Goal: Task Accomplishment & Management: Complete application form

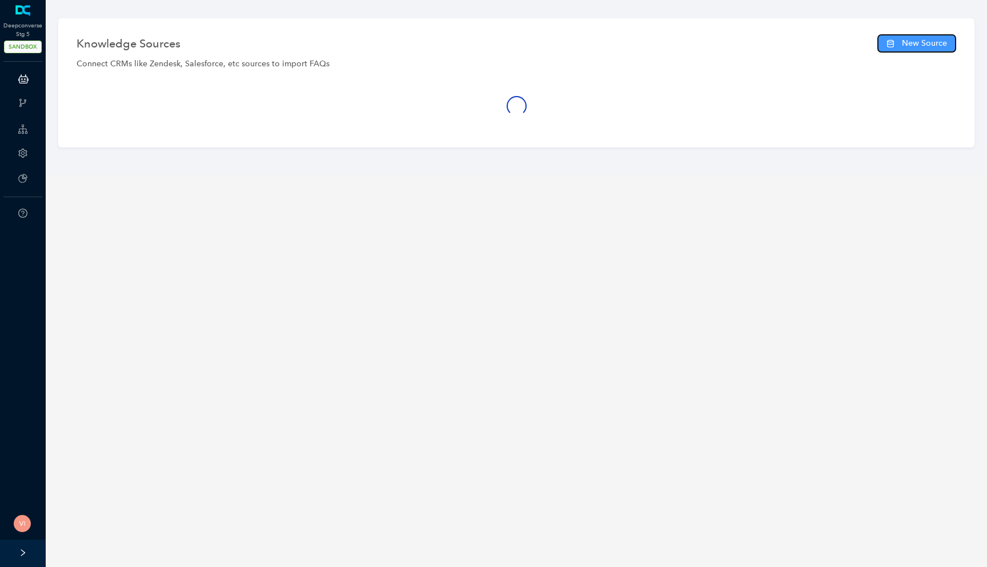
click at [898, 42] on button "New Source" at bounding box center [916, 43] width 79 height 18
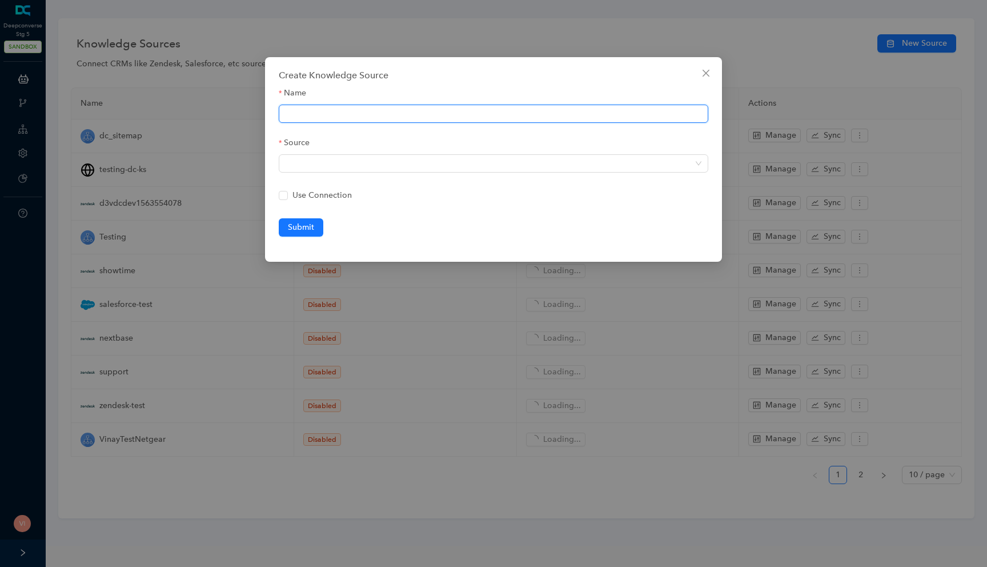
click at [390, 121] on input "Name" at bounding box center [493, 114] width 429 height 18
click at [343, 161] on span at bounding box center [494, 163] width 416 height 17
type input "VinayTestNetgear200urls"
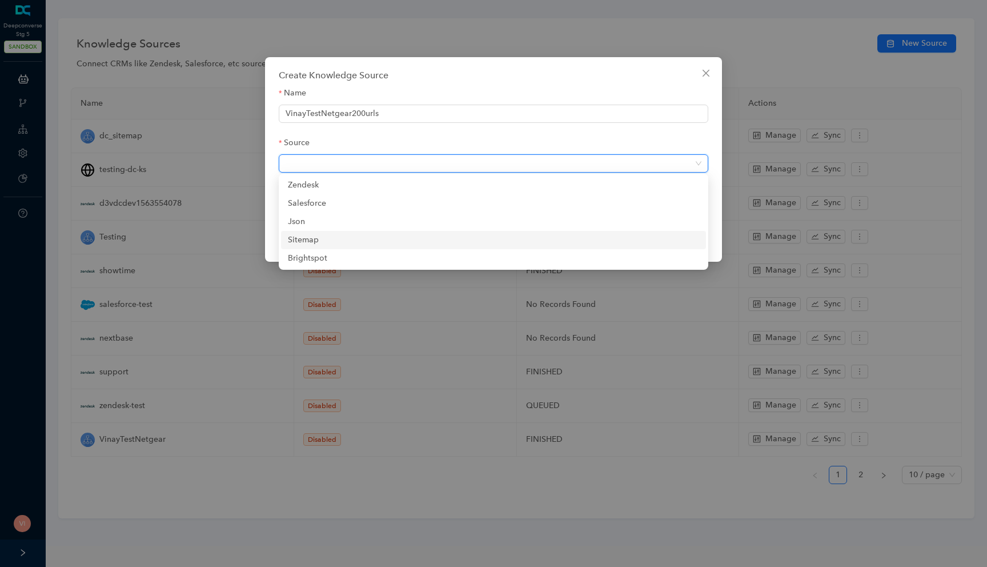
click at [328, 242] on div "sitemap" at bounding box center [493, 240] width 411 height 13
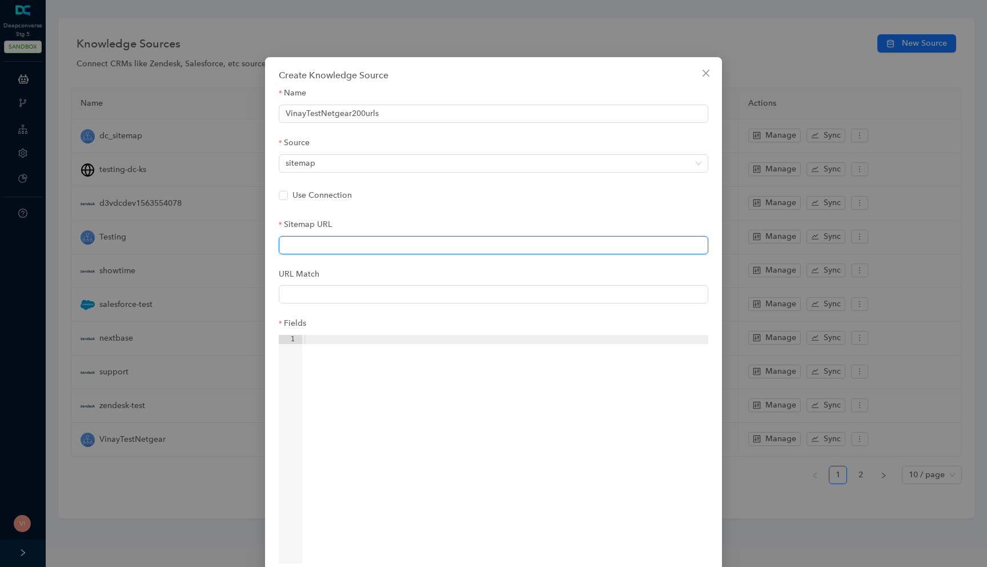
click at [331, 245] on input "Sitemap URL" at bounding box center [493, 245] width 429 height 18
paste input "https://surya165.github.io/sitemap-xml-test/sitemap-failing.xml"
type input "https://surya165.github.io/sitemap-xml-test/sitemap-failing.xml"
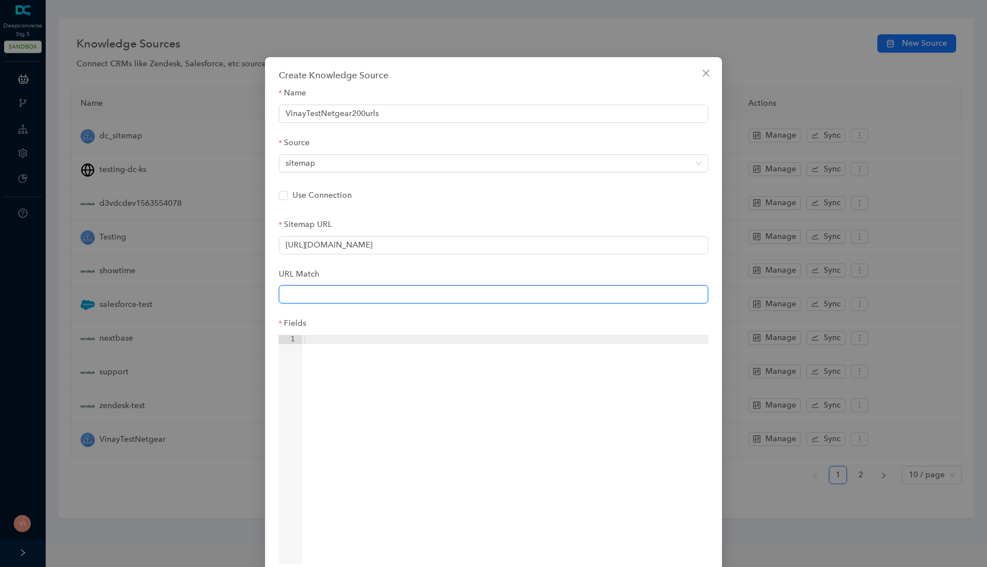
click at [311, 295] on input "URL Match" at bounding box center [493, 294] width 429 height 18
paste input "https://kb.netgear.com/[0-9]+/.*"
type input "https://kb.netgear.com/[0-9]+/.*"
click at [393, 389] on div at bounding box center [505, 458] width 406 height 247
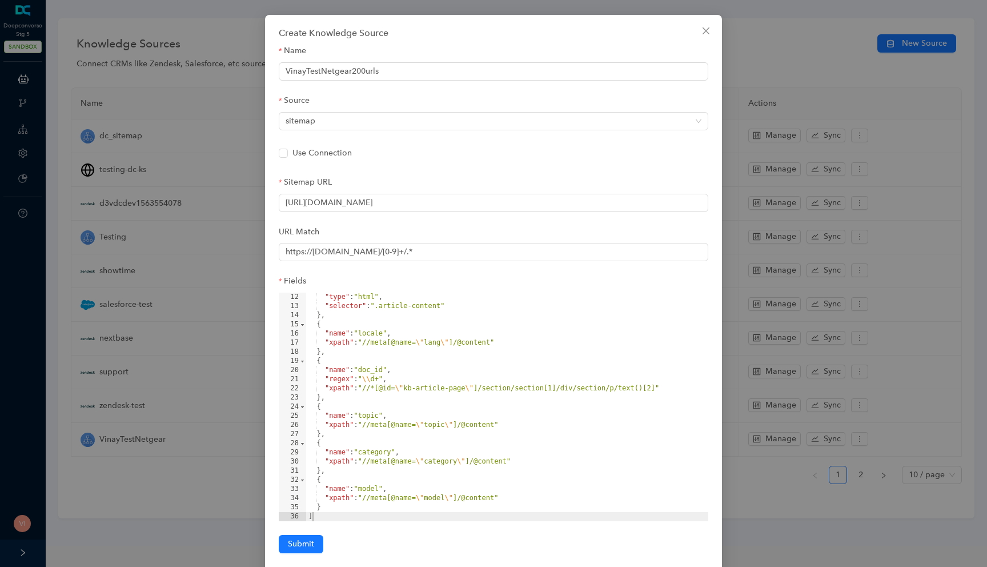
scroll to position [65, 0]
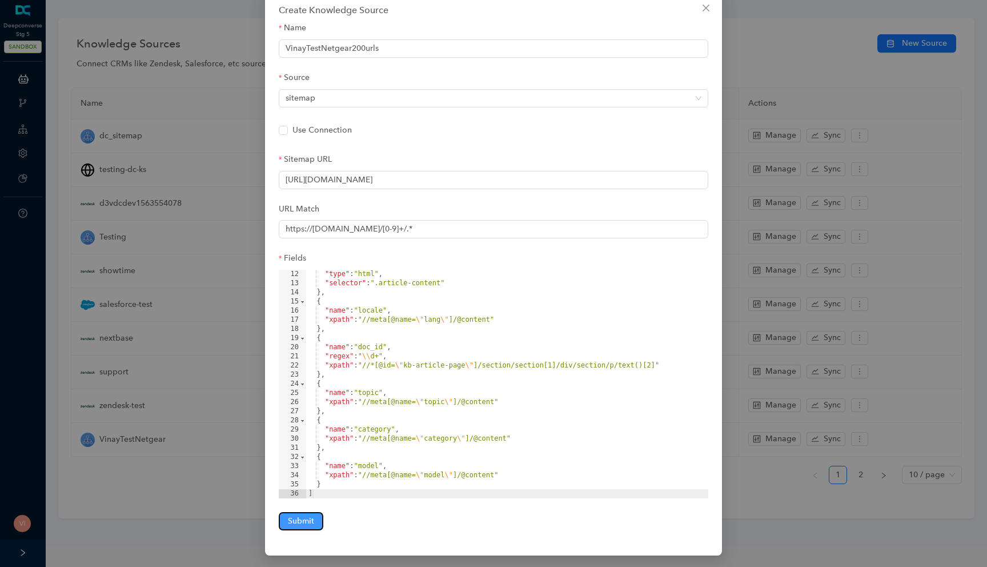
click at [301, 519] on span "Submit" at bounding box center [301, 521] width 26 height 13
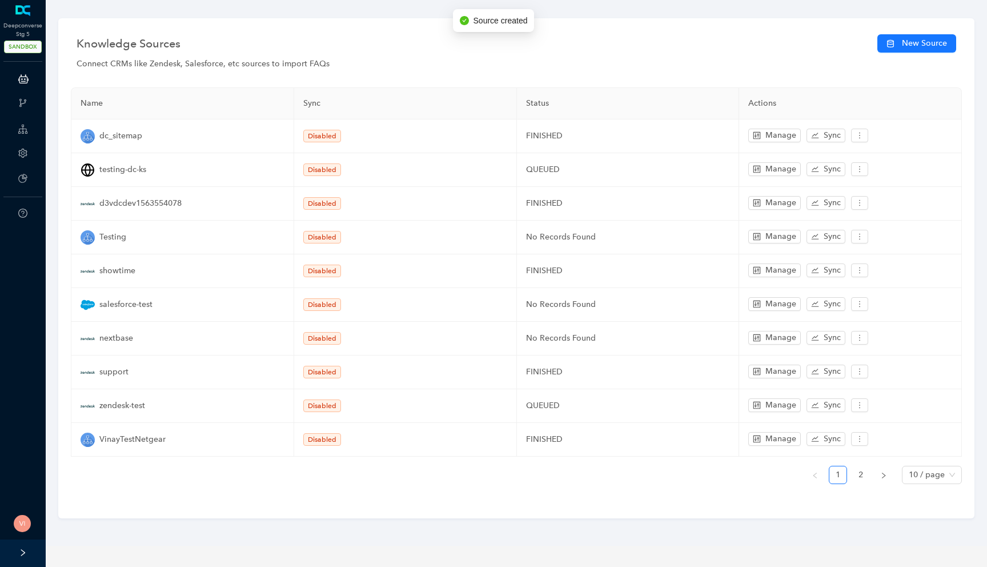
scroll to position [8, 0]
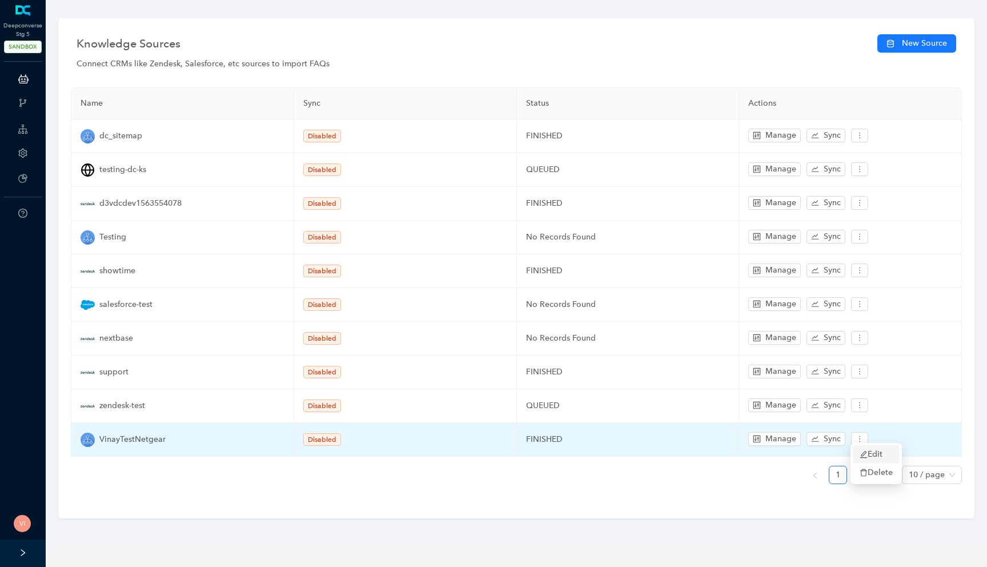
click at [860, 459] on span "Edit" at bounding box center [876, 454] width 33 height 13
type input "VinayTestNetgear"
type input "https://surya165.github.io/sitemap-xml-test/sitemap-failing.xml"
type input "https://kb.netgear.com/[0-9]+/.*"
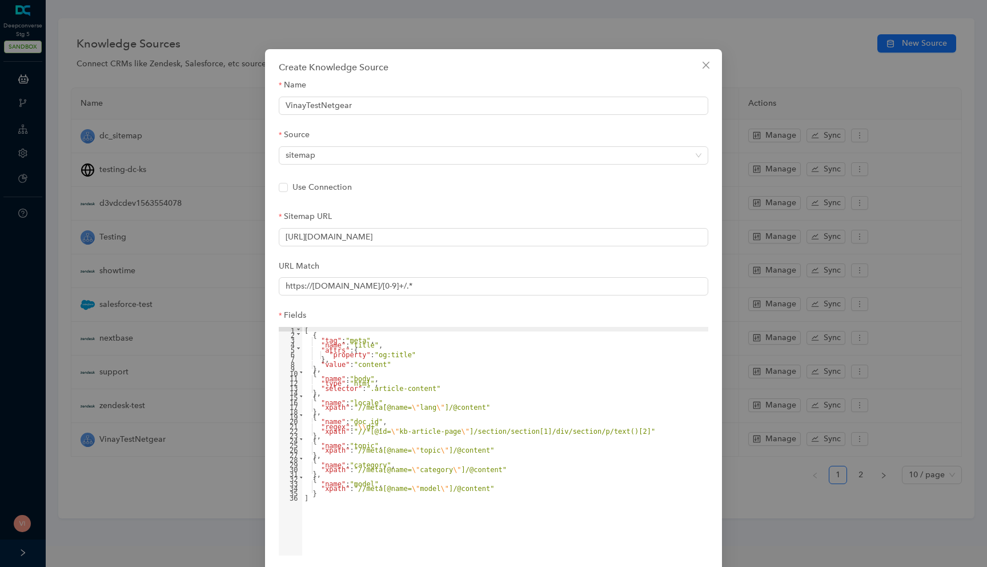
scroll to position [0, 0]
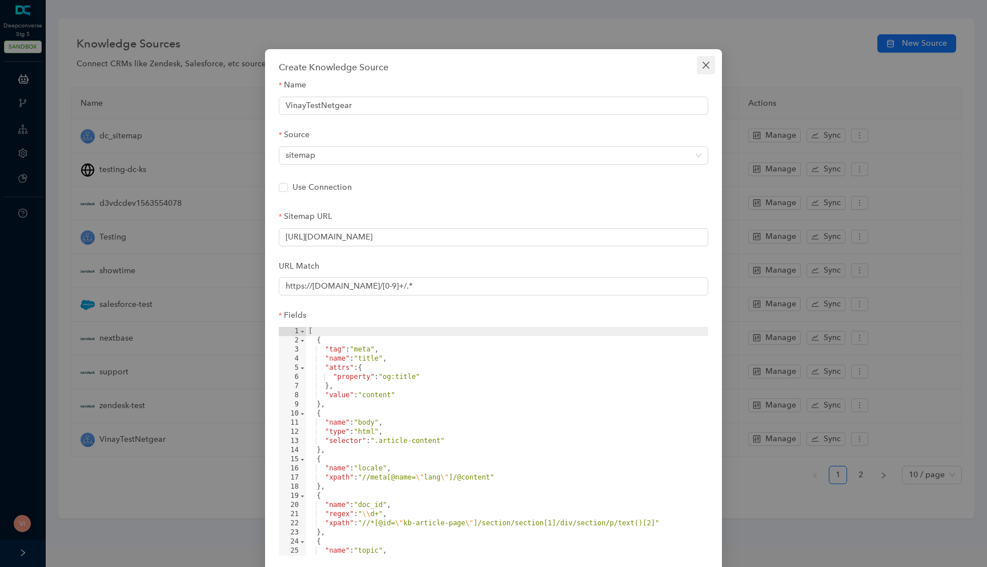
click at [708, 69] on icon "close" at bounding box center [705, 65] width 7 height 7
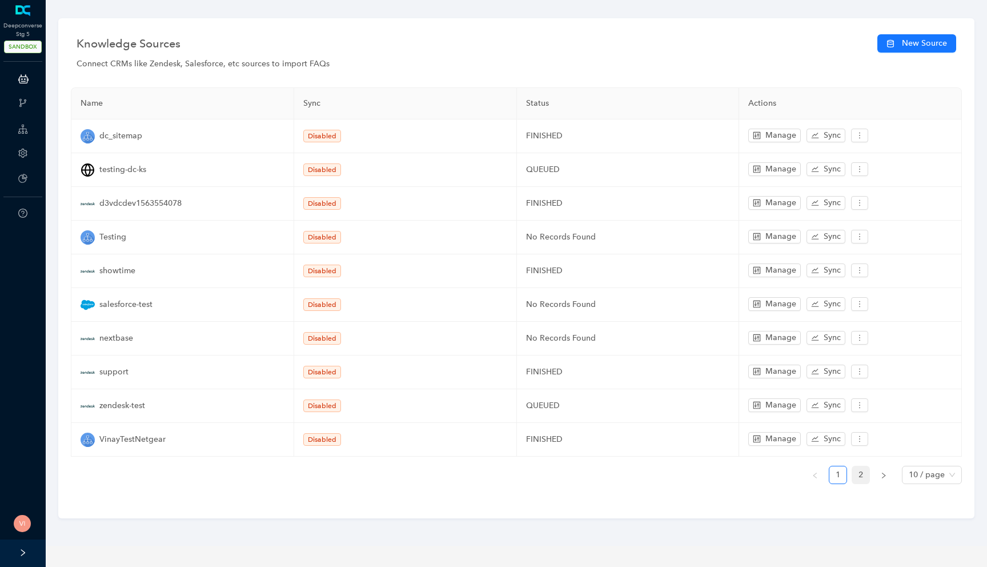
click at [859, 472] on link "2" at bounding box center [860, 474] width 17 height 17
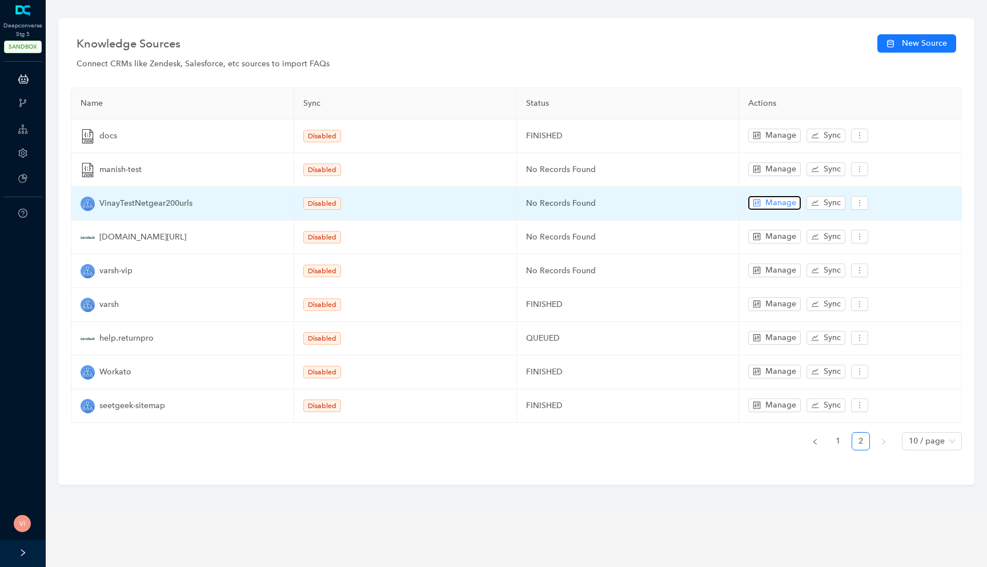
click at [773, 201] on span "Manage" at bounding box center [780, 202] width 31 height 13
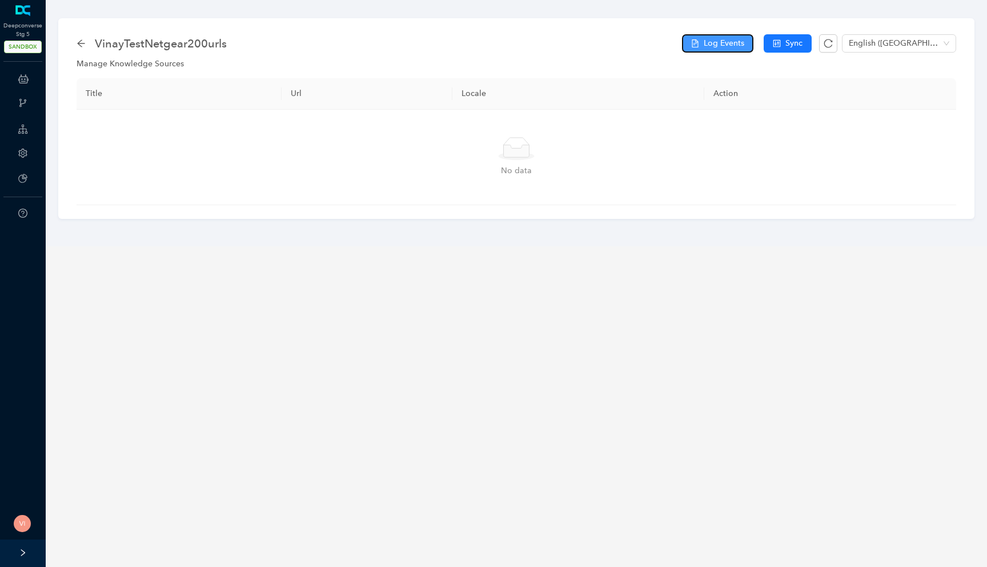
click at [716, 51] on button "Log Events" at bounding box center [717, 43] width 71 height 18
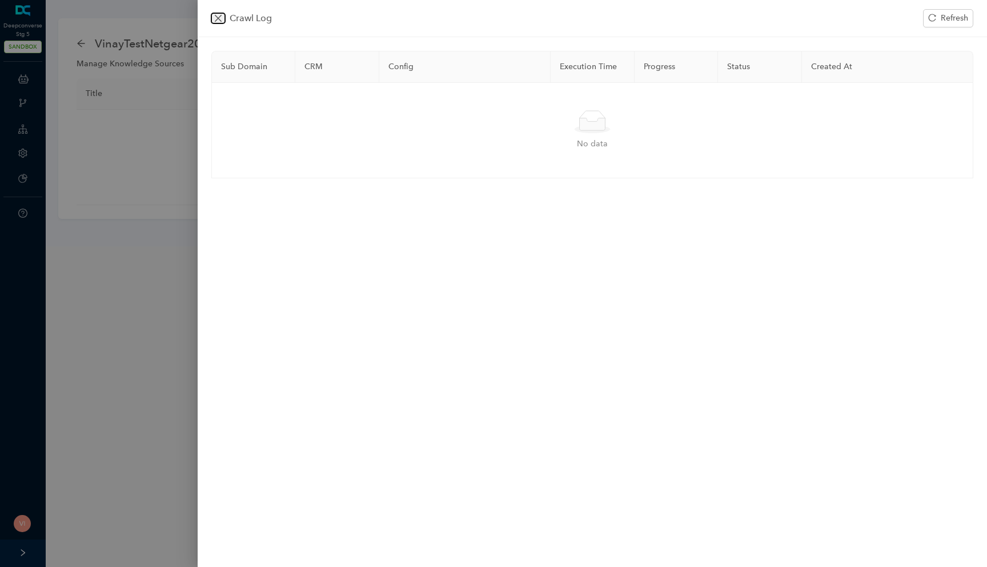
click at [222, 17] on icon "close" at bounding box center [218, 18] width 9 height 9
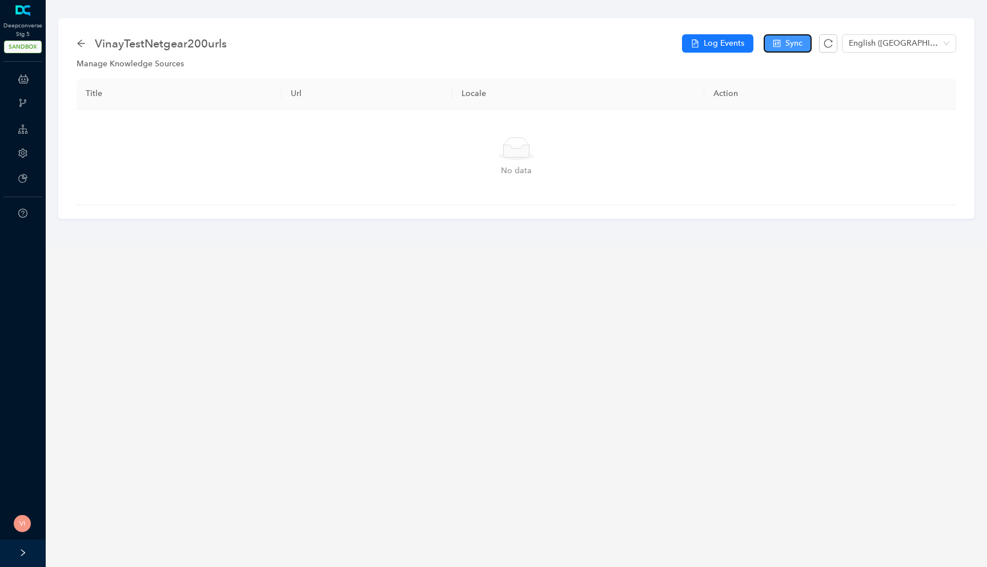
click at [773, 42] on icon "control" at bounding box center [776, 43] width 7 height 7
click at [720, 47] on span "Log Events" at bounding box center [724, 43] width 41 height 13
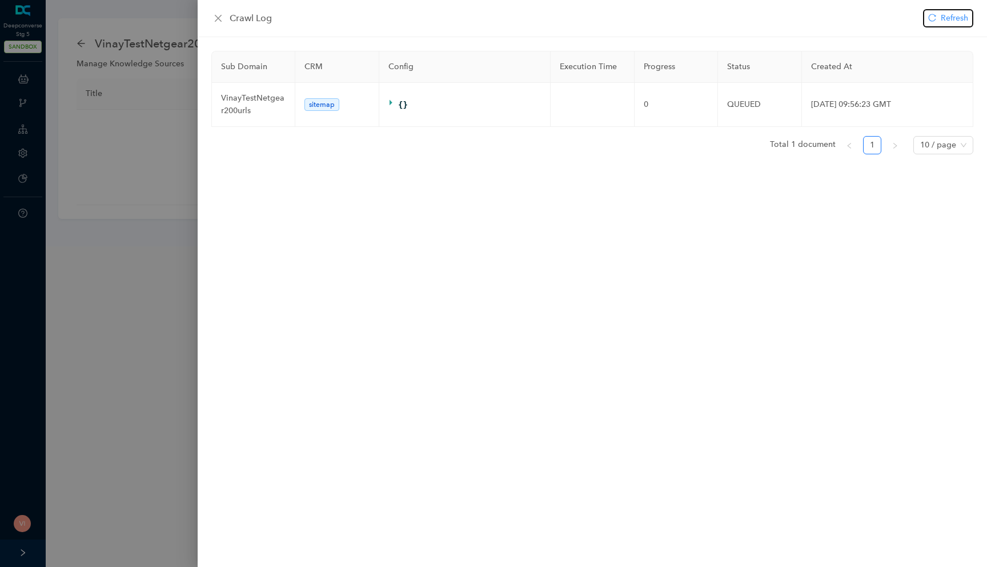
click at [934, 19] on icon "reload" at bounding box center [932, 18] width 8 height 8
click at [934, 21] on icon "reload" at bounding box center [932, 17] width 7 height 7
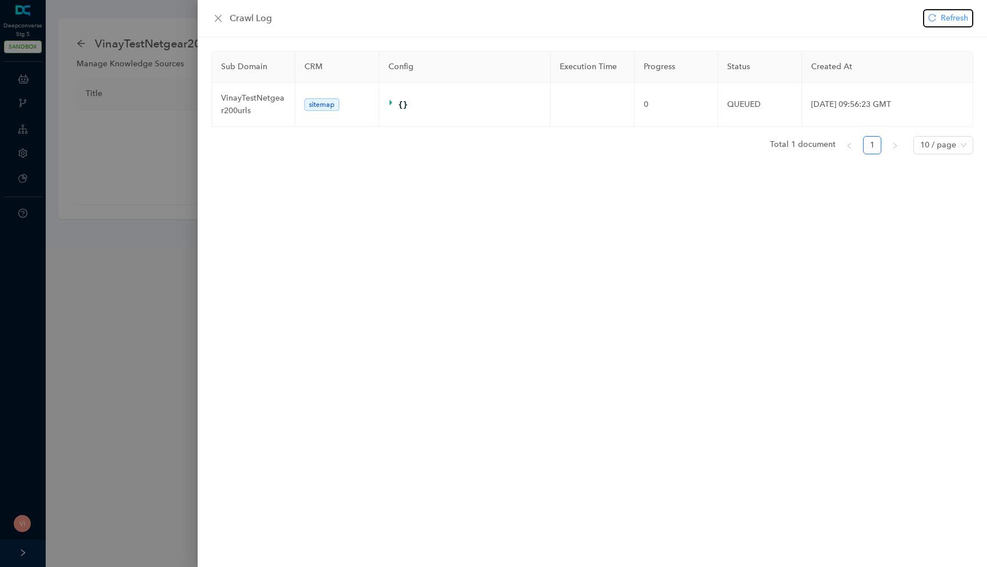
click at [934, 21] on icon "reload" at bounding box center [932, 17] width 7 height 7
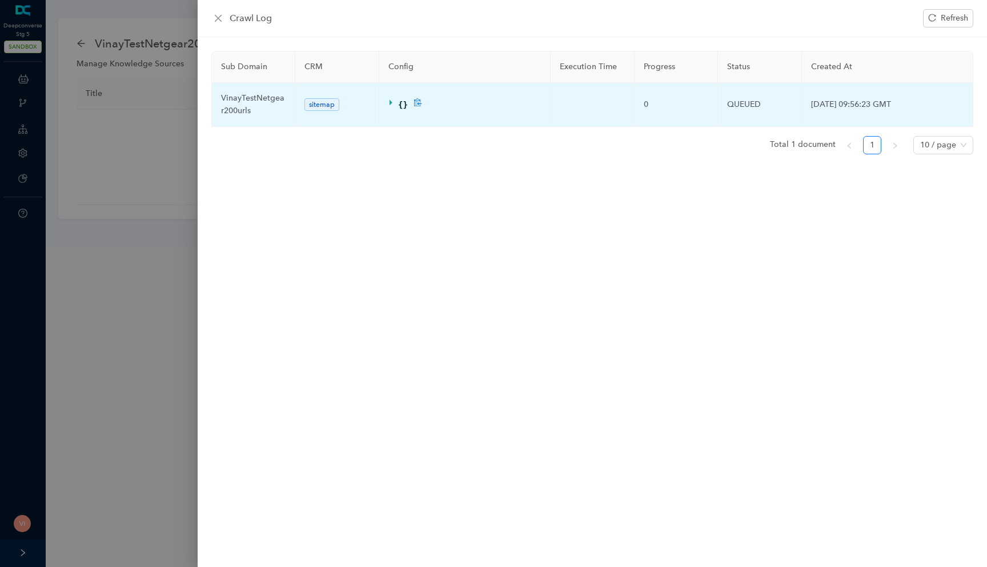
click at [392, 105] on icon at bounding box center [392, 102] width 8 height 8
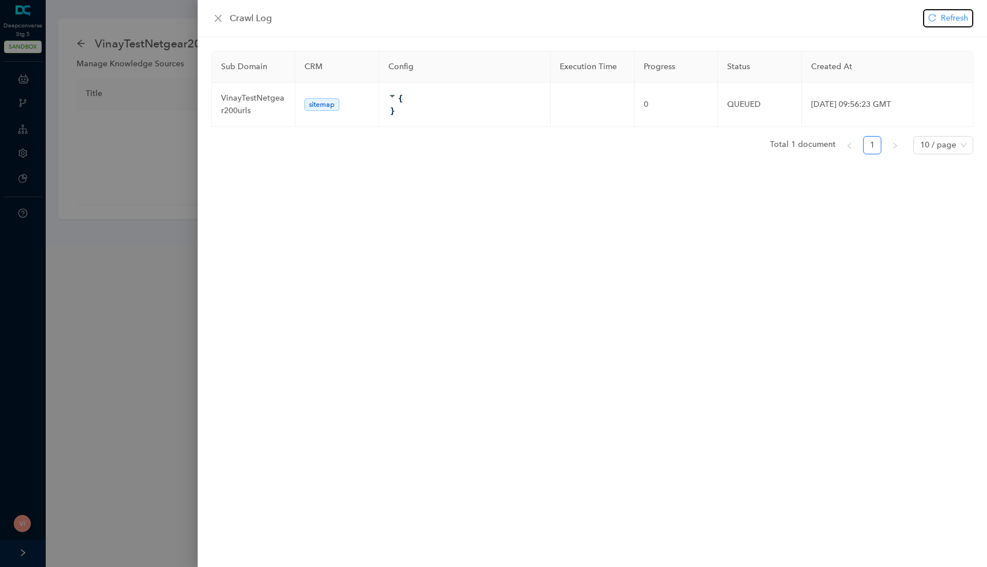
click at [934, 22] on button "Refresh" at bounding box center [948, 18] width 50 height 18
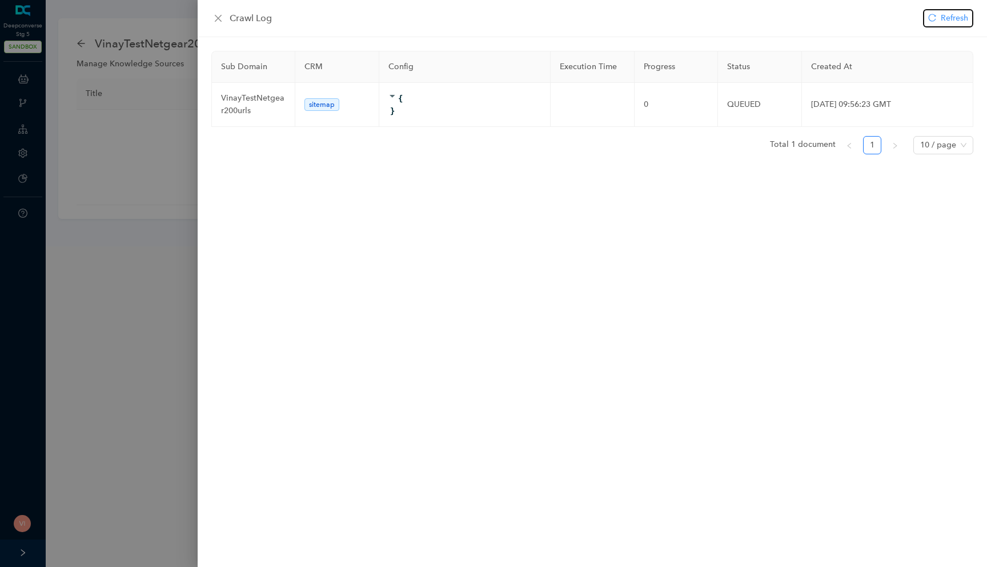
click at [934, 22] on button "Refresh" at bounding box center [948, 18] width 50 height 18
click at [219, 21] on icon "close" at bounding box center [218, 18] width 9 height 9
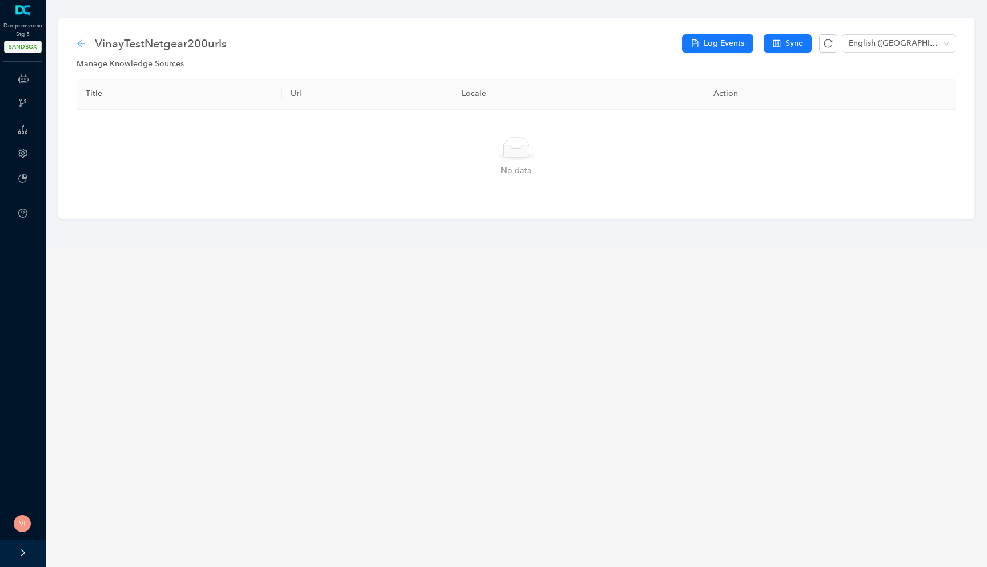
click at [82, 39] on icon "arrow-left" at bounding box center [81, 43] width 9 height 9
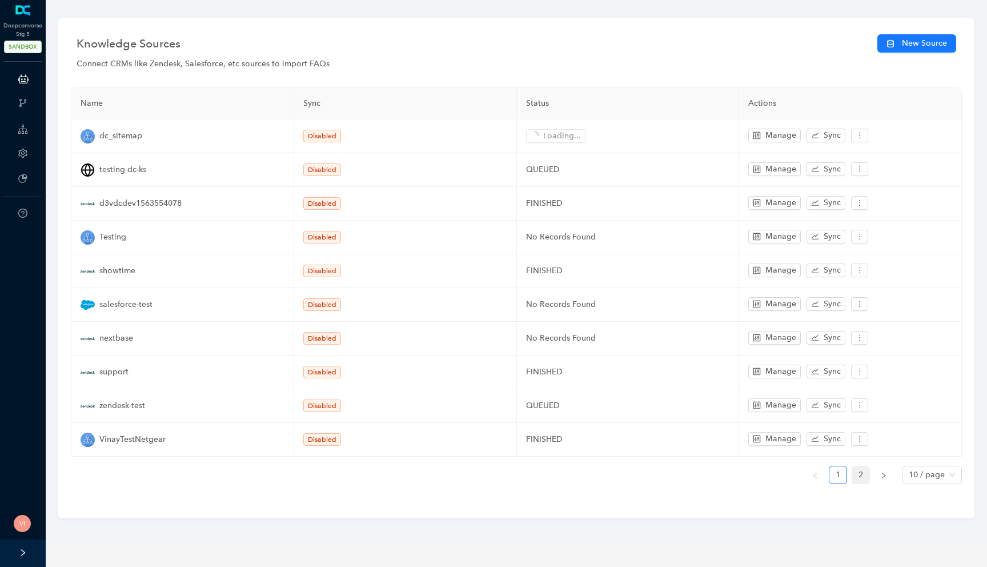
click at [856, 466] on link "2" at bounding box center [860, 474] width 17 height 17
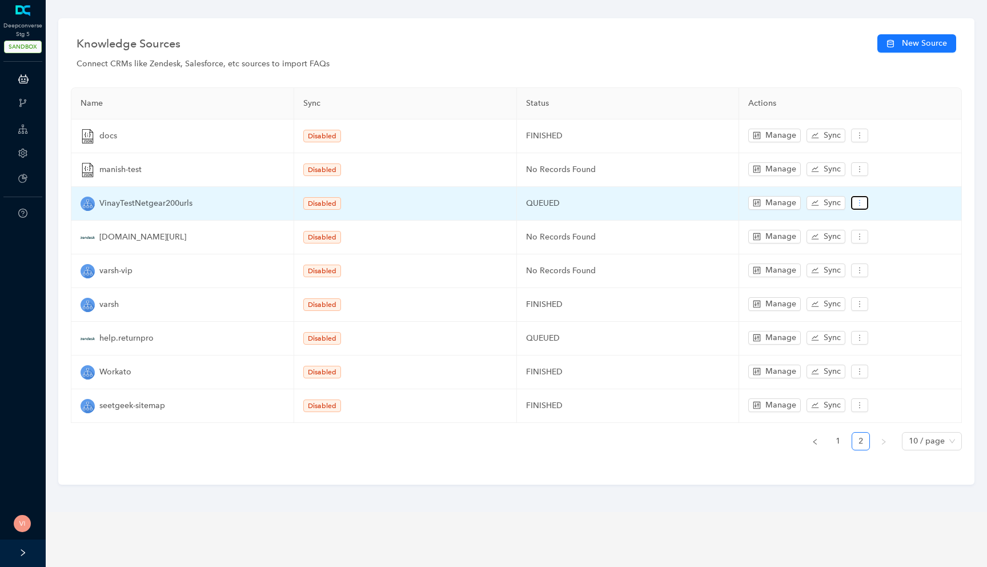
click at [856, 199] on icon "more" at bounding box center [860, 203] width 8 height 8
click at [868, 225] on span "Edit" at bounding box center [876, 222] width 33 height 13
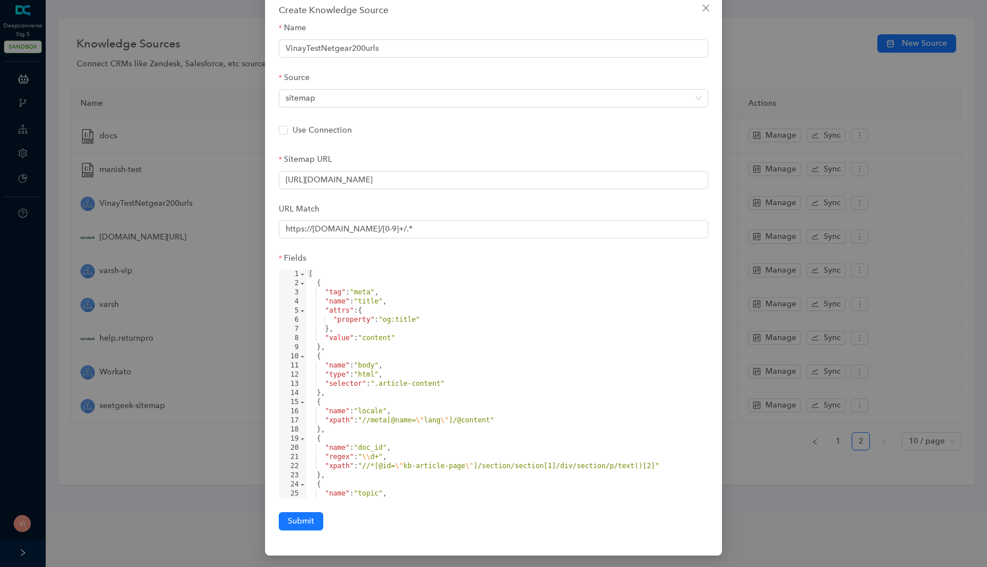
scroll to position [101, 0]
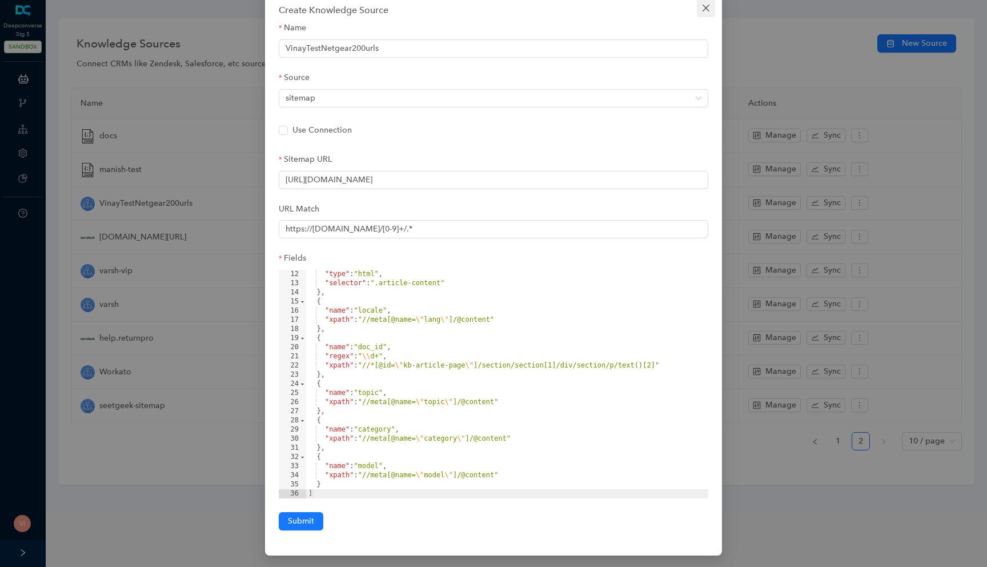
click at [700, 10] on span "Close" at bounding box center [706, 7] width 18 height 9
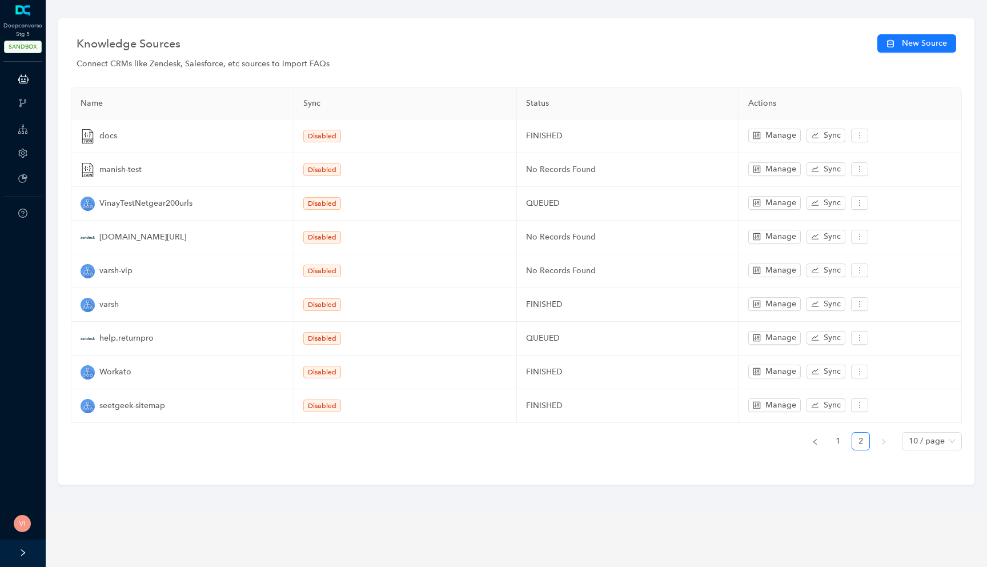
scroll to position [8, 0]
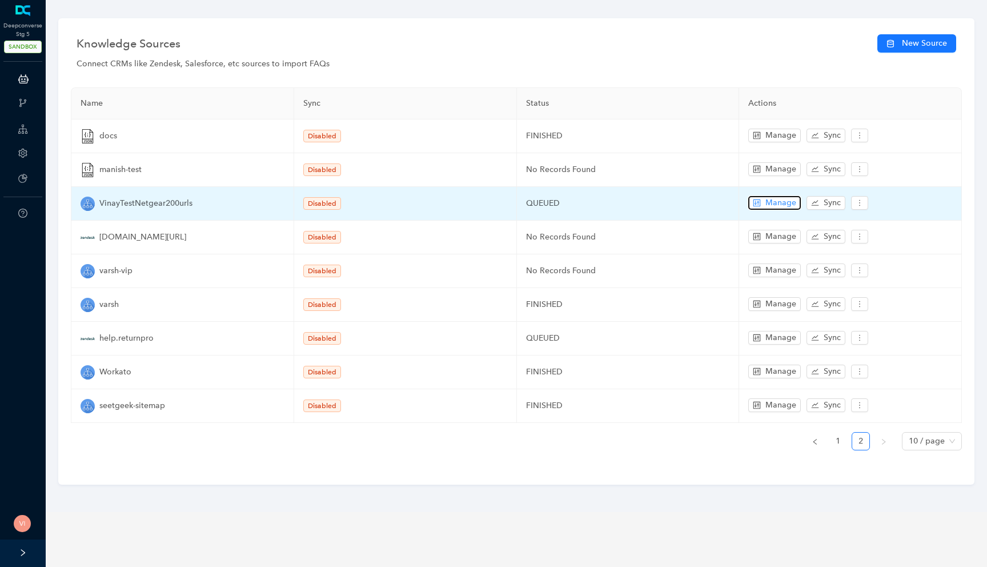
click at [764, 203] on button "Manage" at bounding box center [774, 203] width 53 height 14
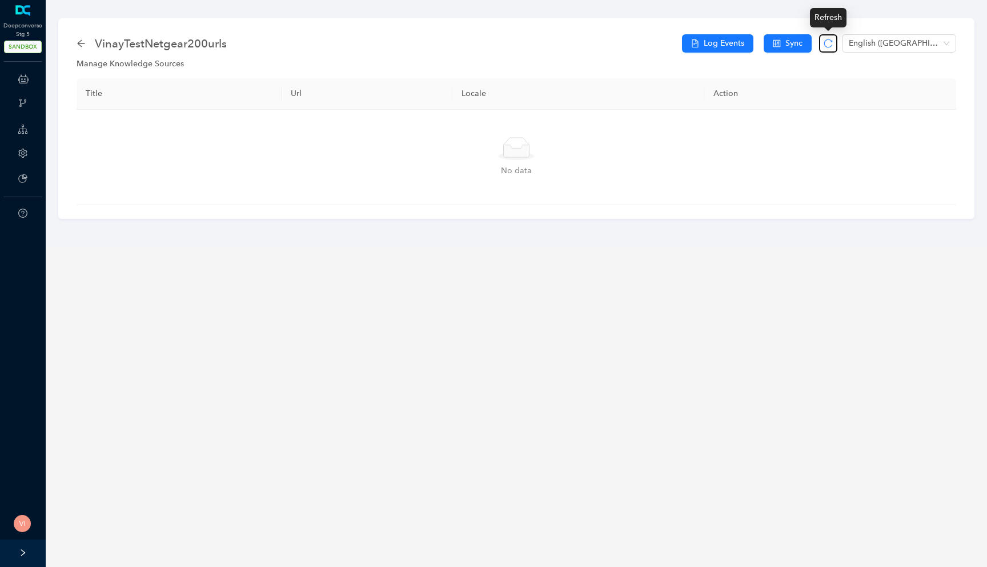
click at [829, 46] on icon "reload" at bounding box center [828, 43] width 9 height 9
click at [717, 45] on span "Log Events" at bounding box center [724, 43] width 41 height 13
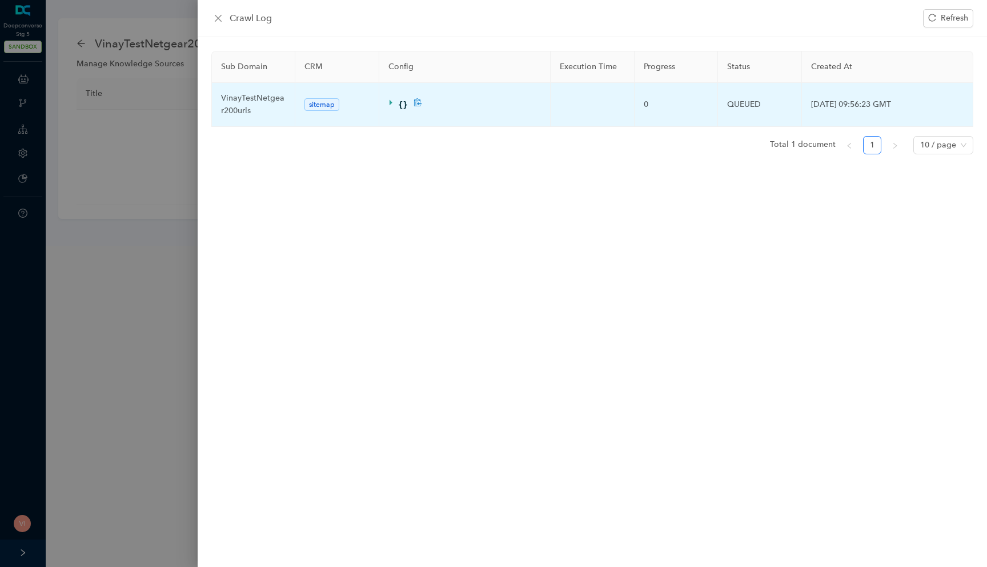
click at [392, 102] on icon at bounding box center [391, 103] width 3 height 6
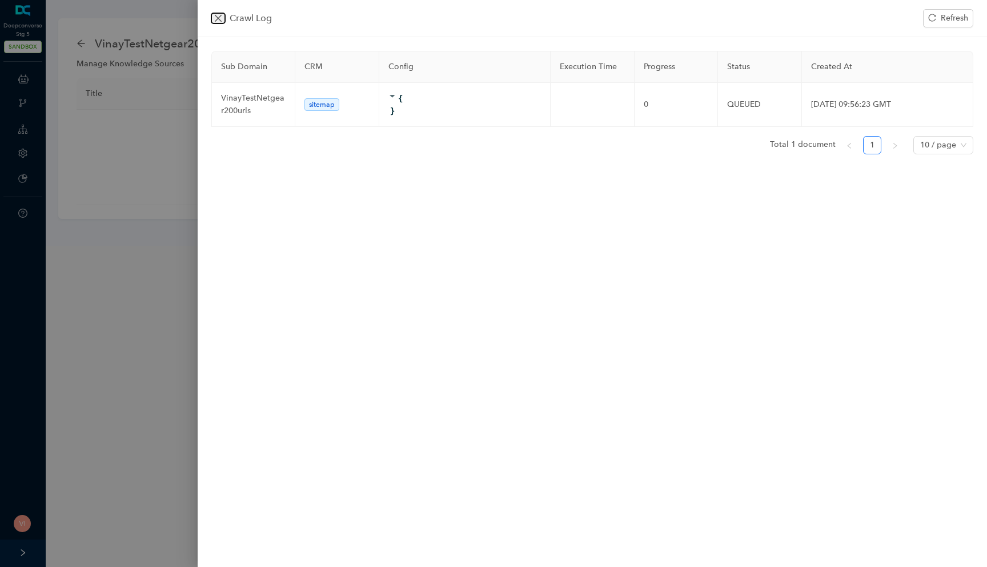
click at [221, 22] on icon "close" at bounding box center [218, 18] width 9 height 9
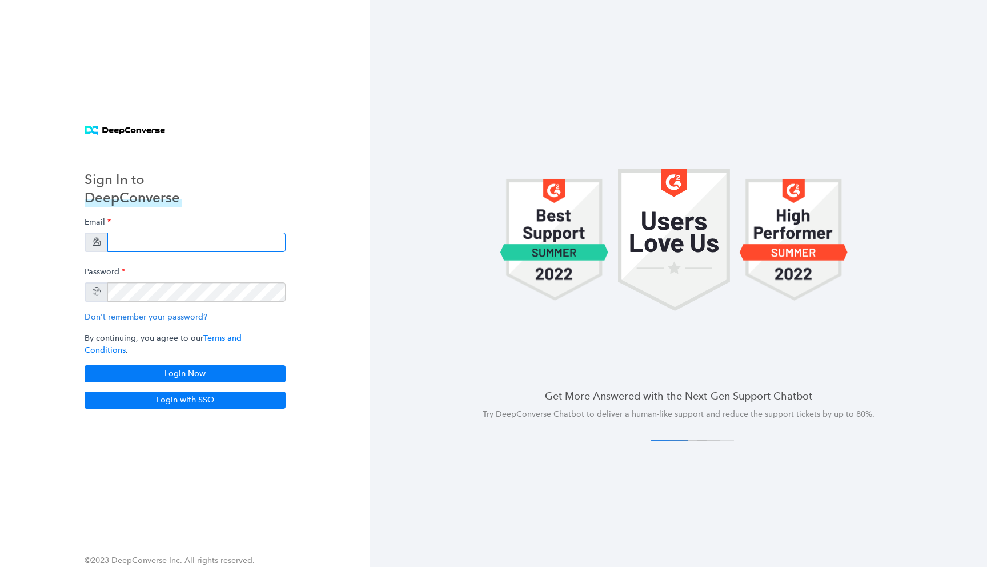
click at [182, 246] on input "email" at bounding box center [196, 241] width 178 height 19
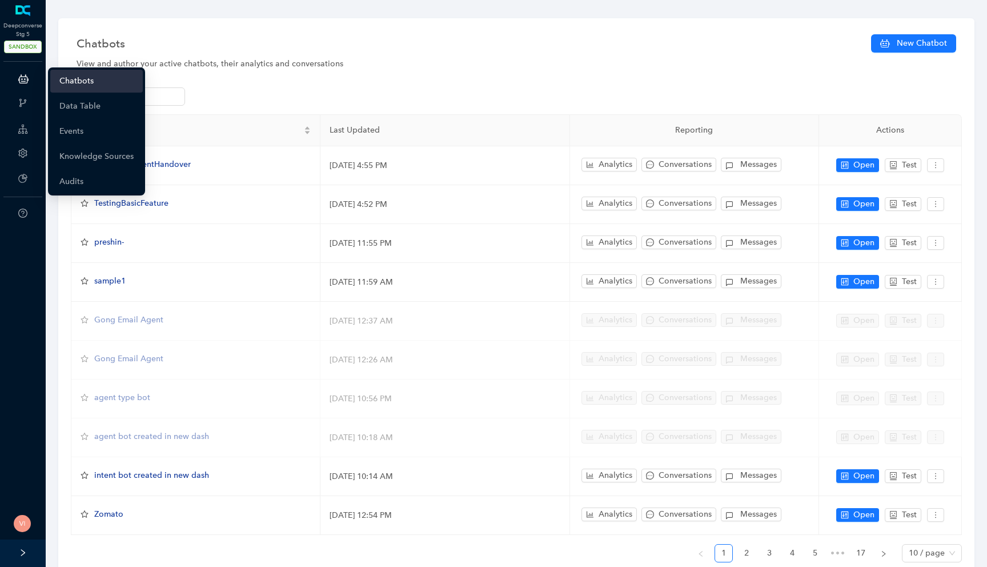
click at [11, 82] on div "ChatBots & Ticket Automations" at bounding box center [22, 78] width 41 height 23
click at [64, 154] on link "Knowledge Sources" at bounding box center [96, 156] width 74 height 23
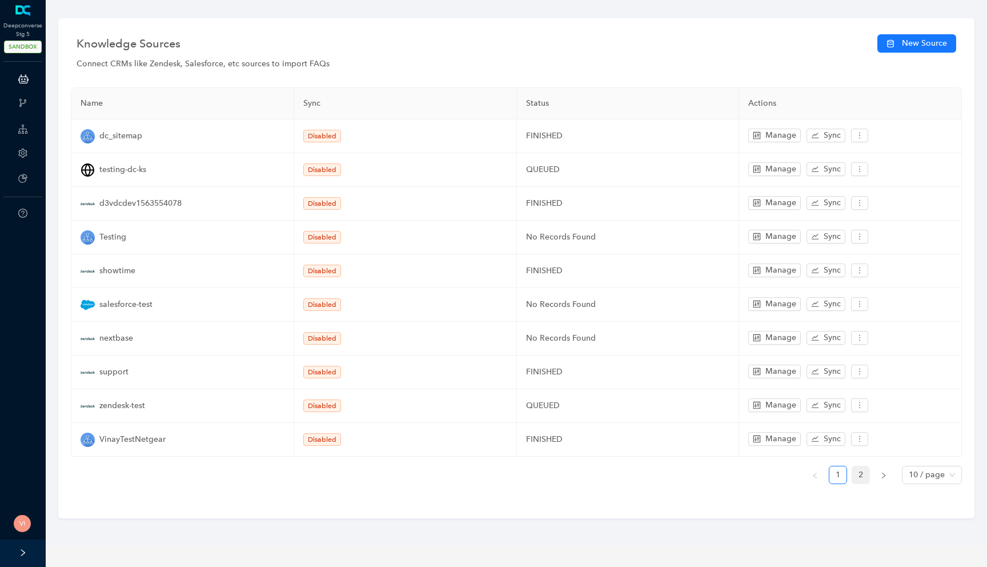
click at [857, 466] on link "2" at bounding box center [860, 474] width 17 height 17
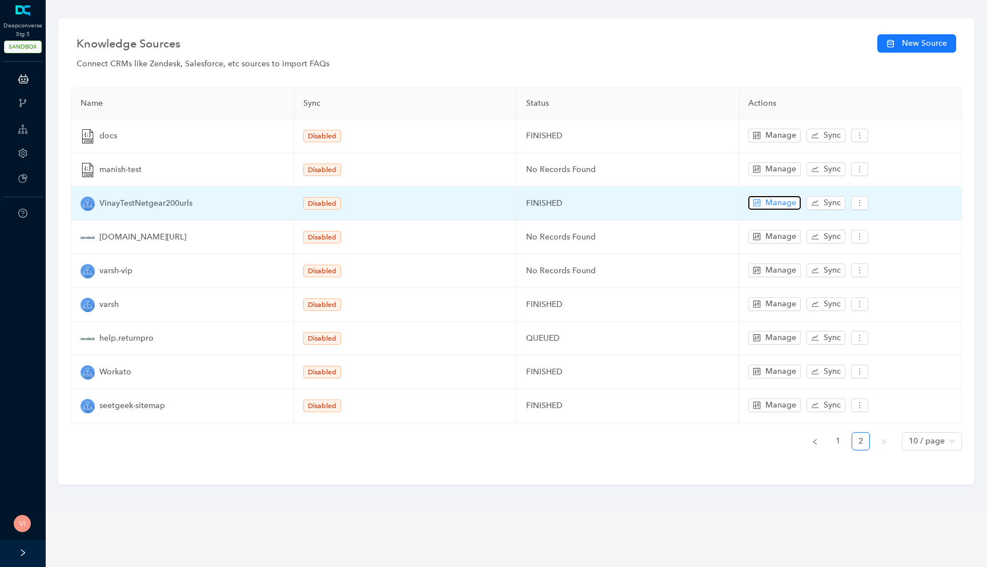
click at [772, 198] on span "Manage" at bounding box center [780, 202] width 31 height 13
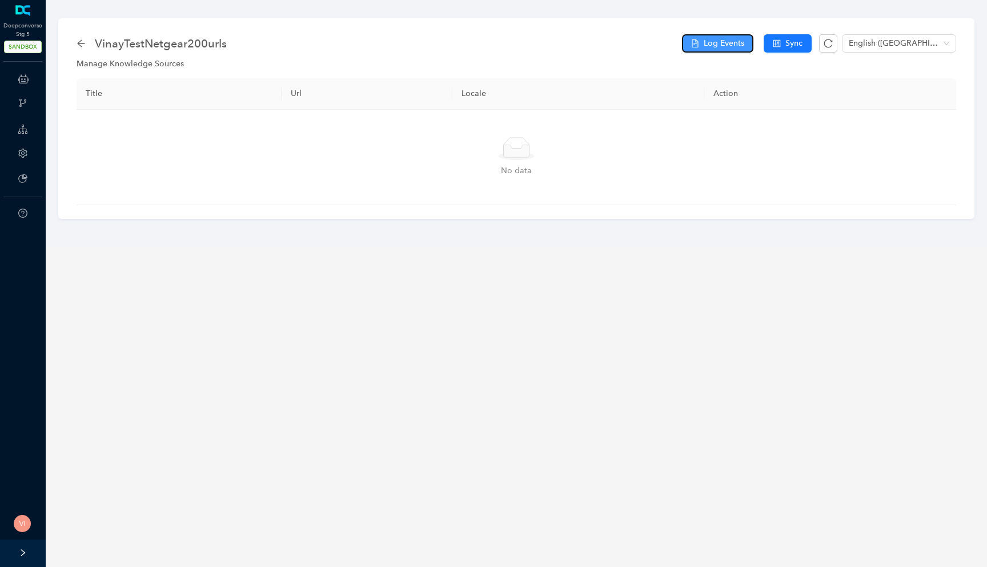
click at [702, 43] on button "Log Events" at bounding box center [717, 43] width 71 height 18
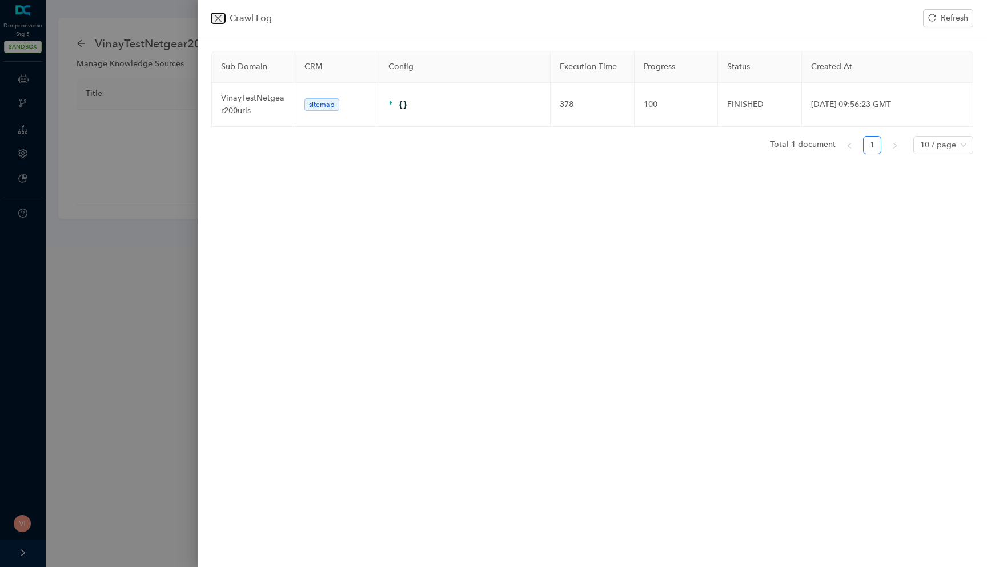
click at [211, 14] on button "Close" at bounding box center [218, 18] width 14 height 10
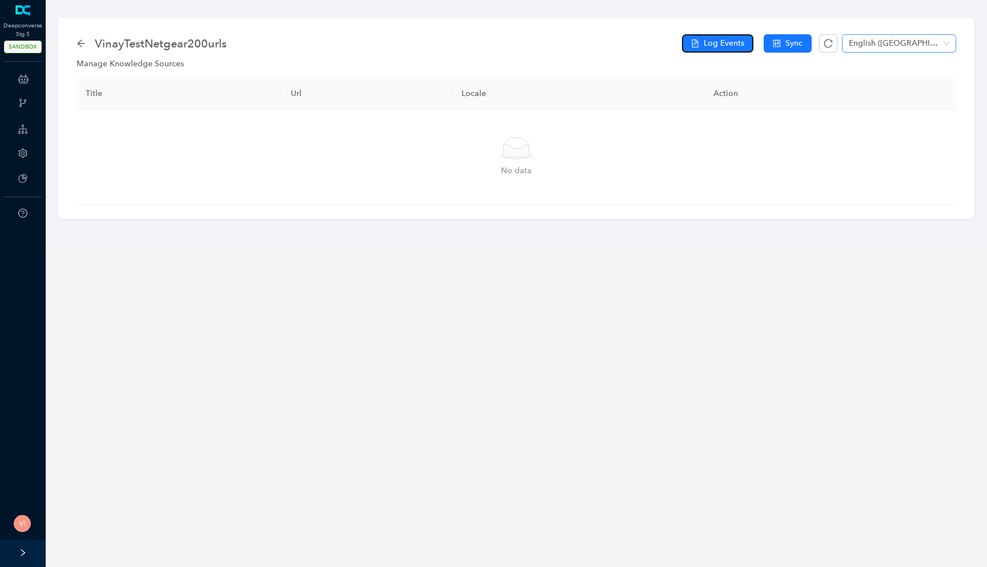
click at [872, 47] on span "English ([GEOGRAPHIC_DATA])" at bounding box center [899, 43] width 101 height 17
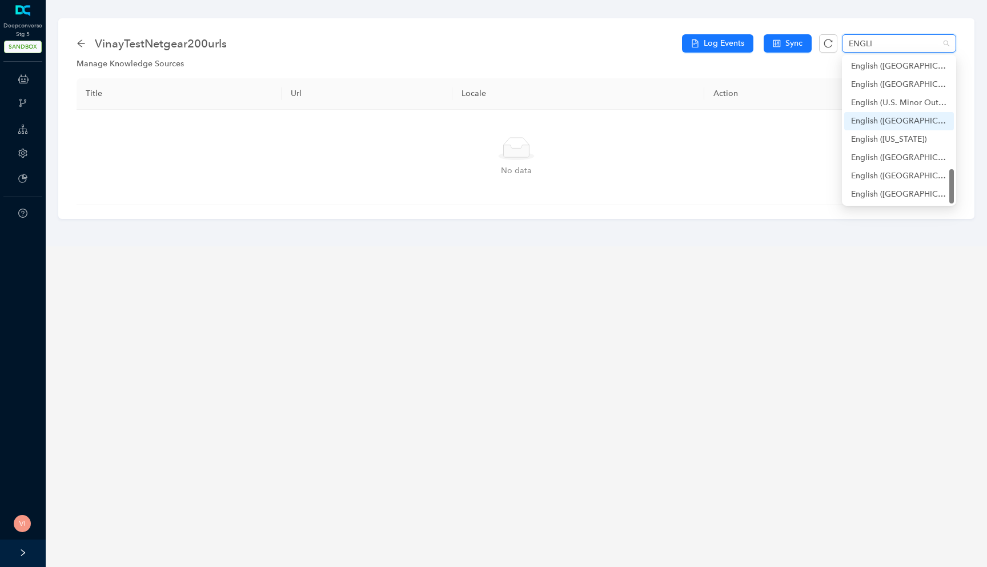
scroll to position [420, 0]
type input "ENGLISH"
click at [877, 63] on div "English" at bounding box center [899, 66] width 96 height 13
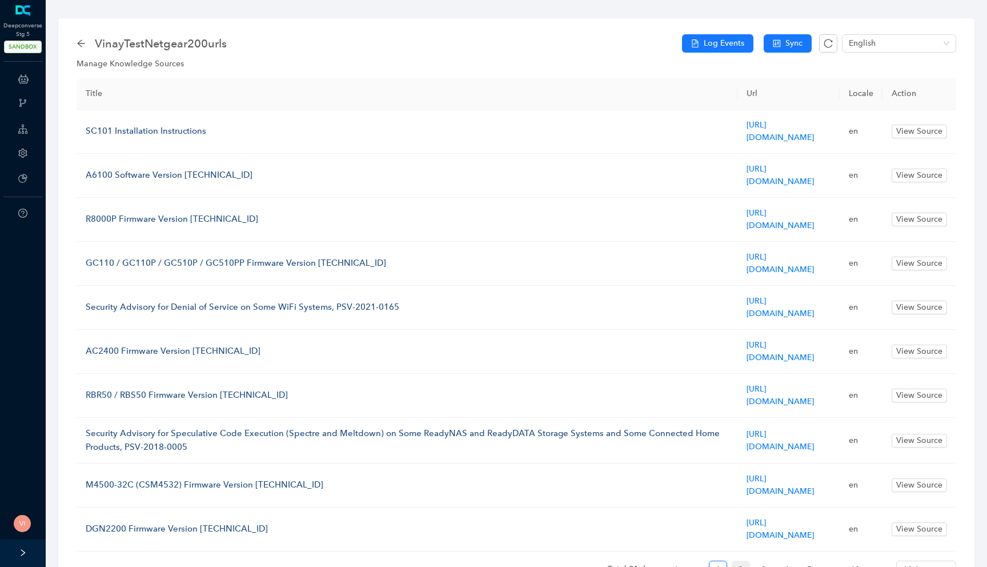
click at [738, 561] on link "2" at bounding box center [740, 569] width 17 height 17
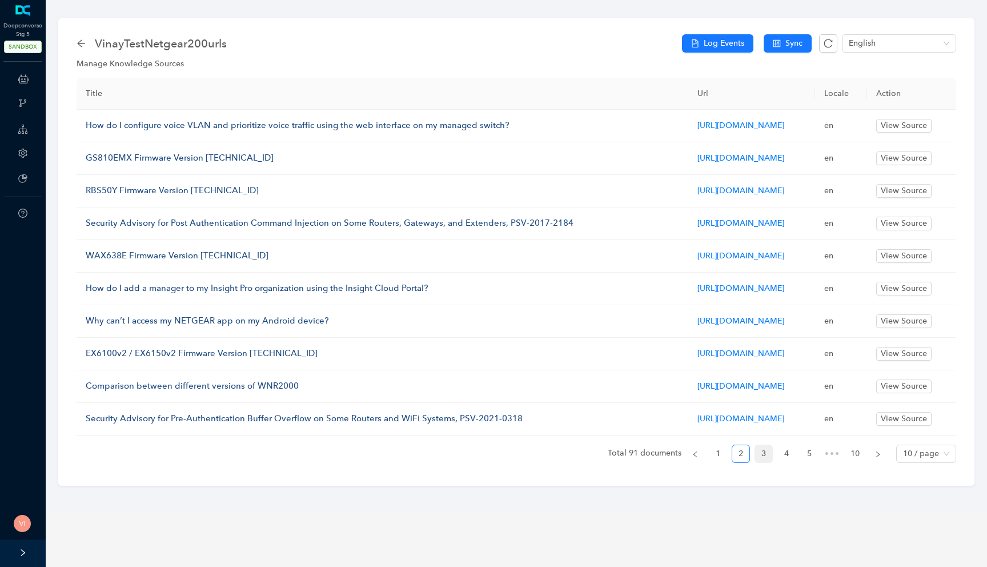
click at [760, 462] on link "3" at bounding box center [763, 453] width 17 height 17
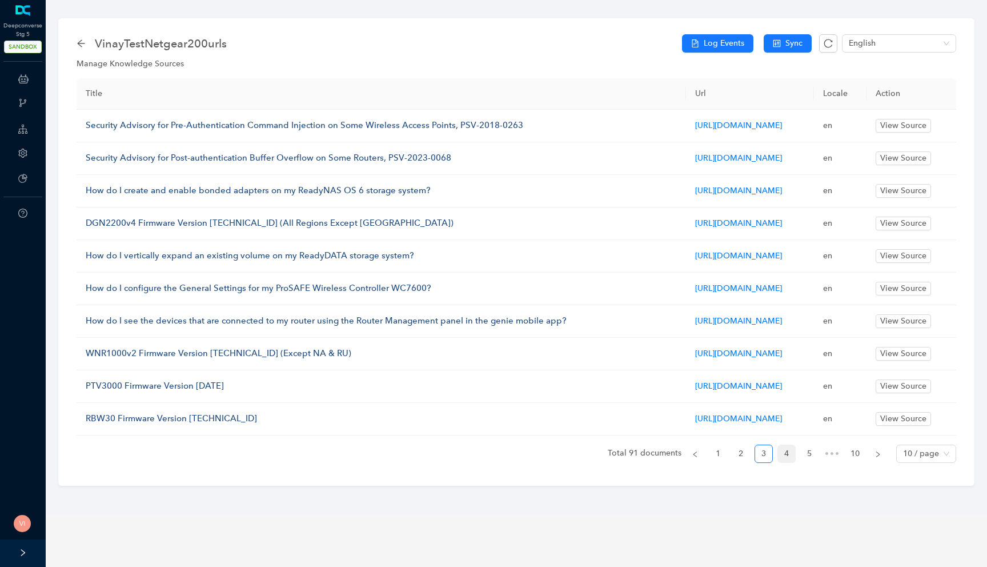
click at [784, 462] on link "4" at bounding box center [786, 453] width 17 height 17
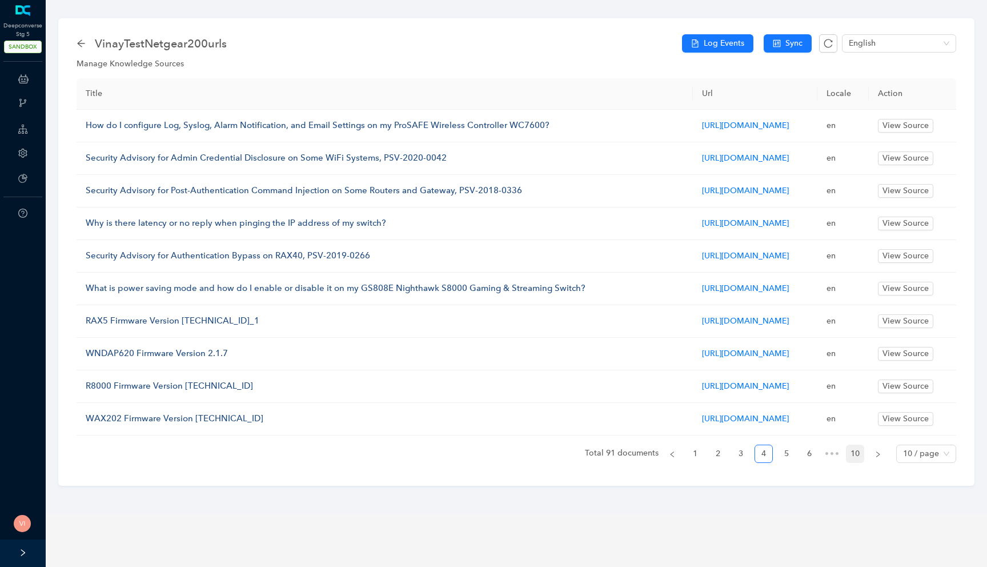
click at [852, 462] on link "10" at bounding box center [854, 453] width 17 height 17
